Goal: Information Seeking & Learning: Learn about a topic

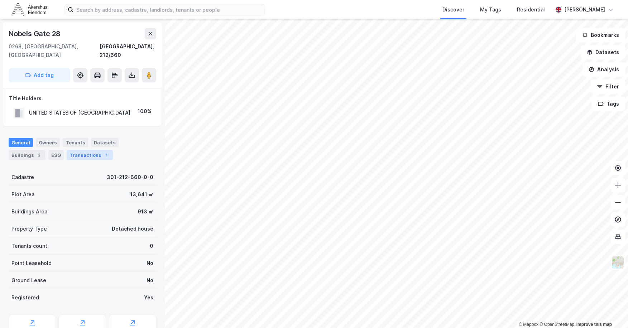
click at [97, 151] on div "Transactions 1" at bounding box center [90, 155] width 46 height 10
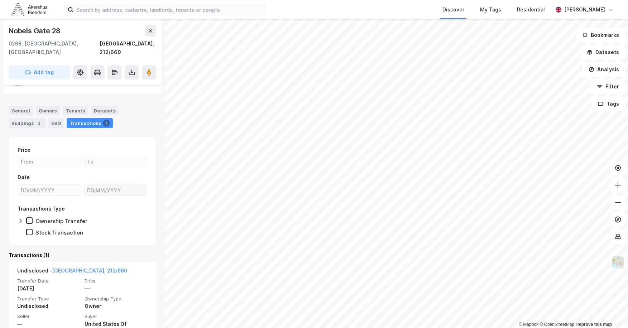
scroll to position [45, 0]
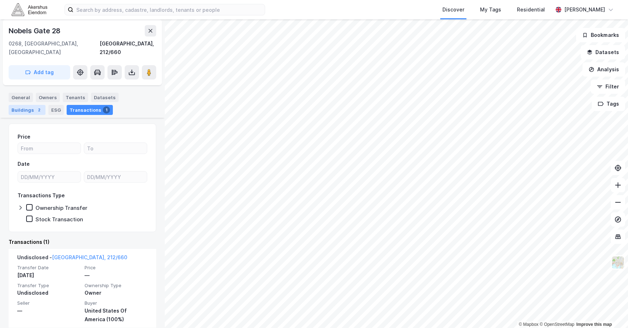
click at [35, 106] on div "2" at bounding box center [38, 109] width 7 height 7
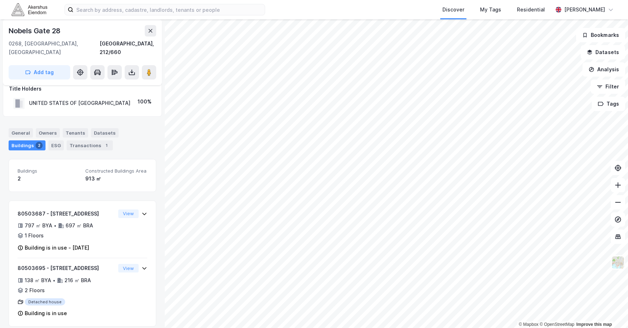
scroll to position [14, 0]
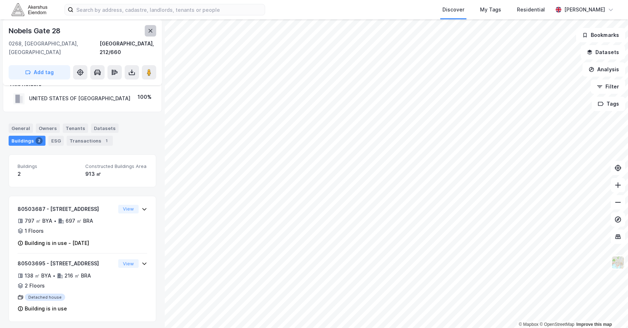
click at [150, 28] on button at bounding box center [150, 30] width 11 height 11
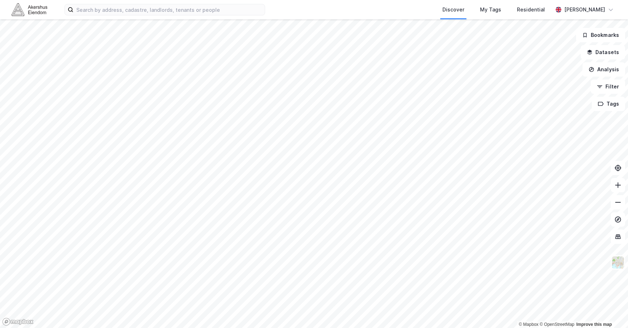
click at [117, 16] on div "Discover My Tags Residential [PERSON_NAME]" at bounding box center [314, 9] width 628 height 19
click at [117, 7] on input at bounding box center [168, 9] width 191 height 11
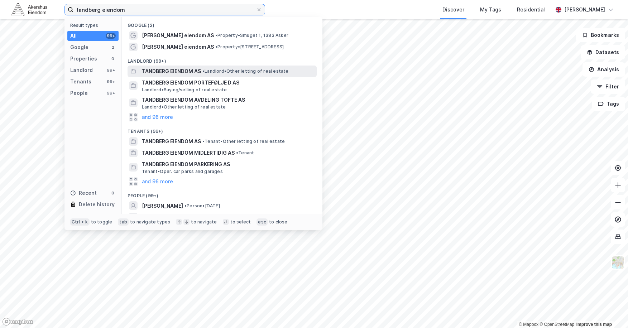
type input "tandberg eiendom"
click at [161, 67] on span "TANDBERG EIENDOM AS" at bounding box center [171, 71] width 59 height 9
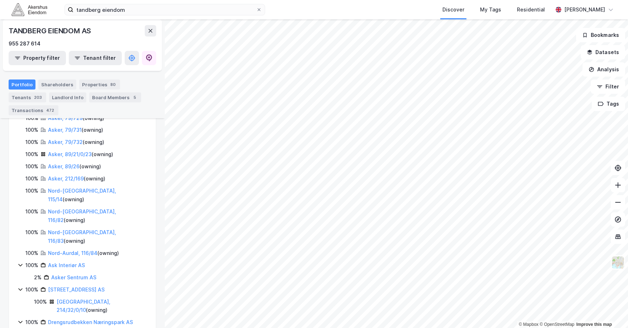
scroll to position [537, 0]
